Goal: Navigation & Orientation: Find specific page/section

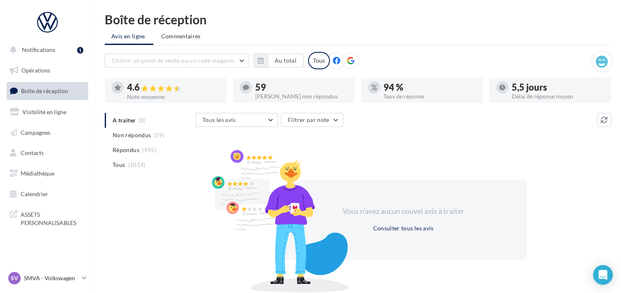
click at [38, 93] on span "Boîte de réception" at bounding box center [44, 90] width 47 height 7
drag, startPoint x: 46, startPoint y: 277, endPoint x: 50, endPoint y: 273, distance: 5.5
click at [48, 275] on p "SMVA - Volkswagen" at bounding box center [51, 278] width 55 height 8
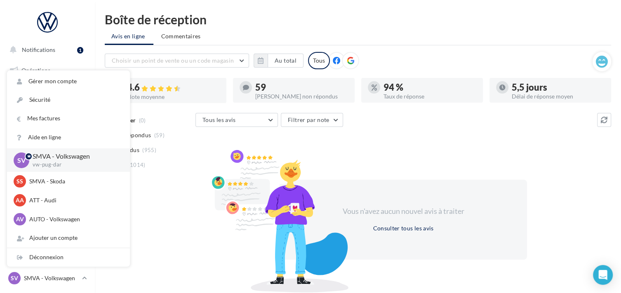
click at [59, 157] on p "SMVA - Volkswagen" at bounding box center [75, 156] width 84 height 9
click at [52, 165] on p "vw-pug-dar" at bounding box center [75, 164] width 84 height 7
click at [169, 201] on div "A traiter (0) Non répondus (59) Répondus (955) Tous (1014) Tous les avis Tous l…" at bounding box center [358, 201] width 506 height 176
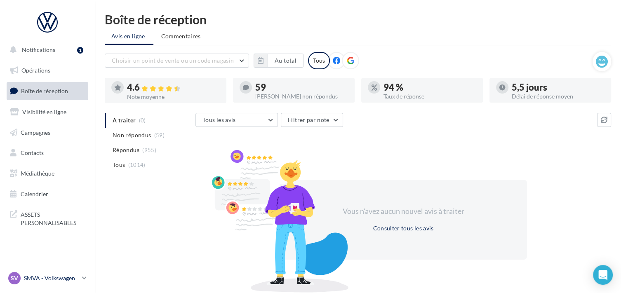
click at [52, 281] on p "SMVA - Volkswagen" at bounding box center [51, 278] width 55 height 8
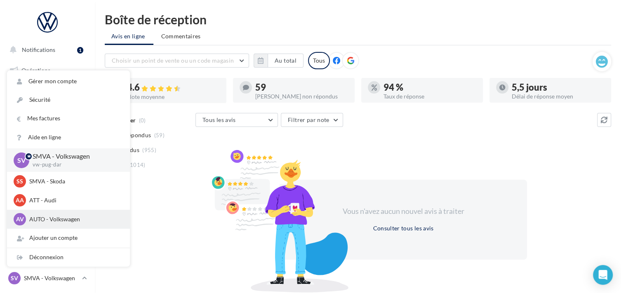
click at [58, 223] on p "AUTO - Volkswagen" at bounding box center [74, 219] width 91 height 8
click at [51, 222] on p "AUTO - Volkswagen" at bounding box center [74, 219] width 91 height 8
